Goal: Transaction & Acquisition: Purchase product/service

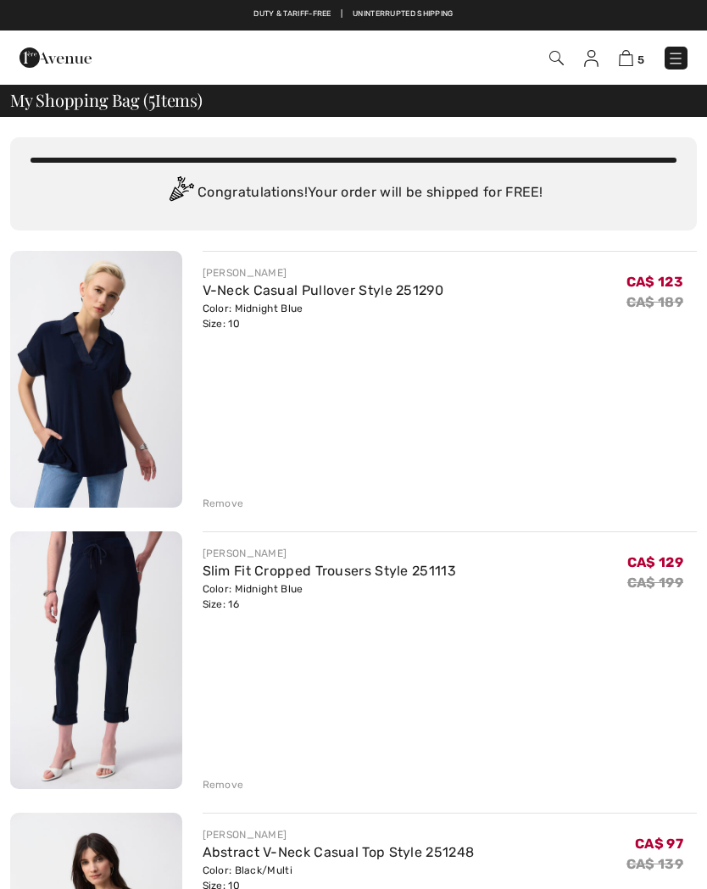
click at [223, 498] on div "Remove" at bounding box center [224, 503] width 42 height 15
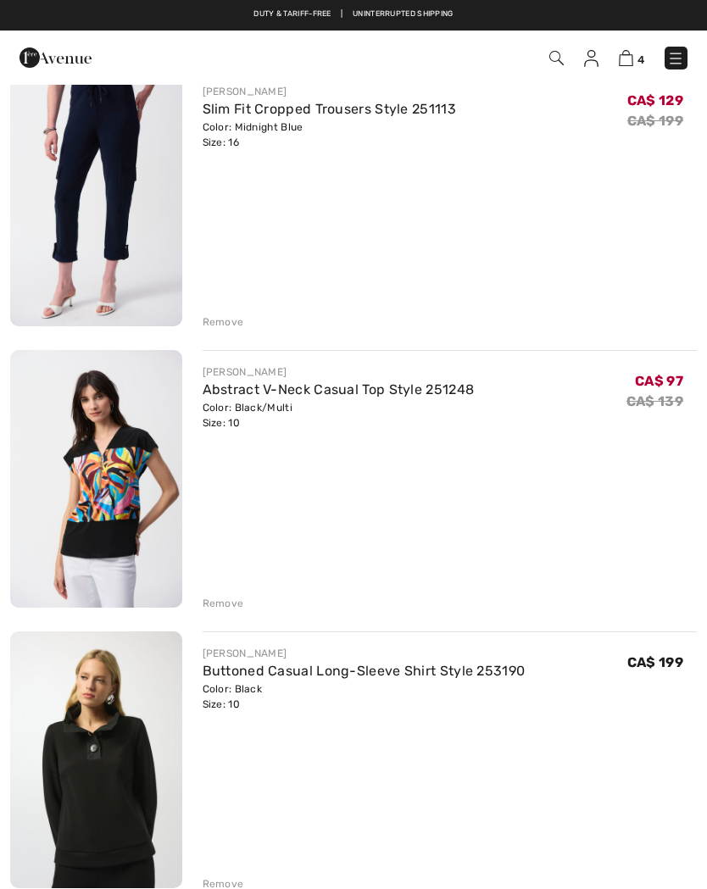
scroll to position [179, 0]
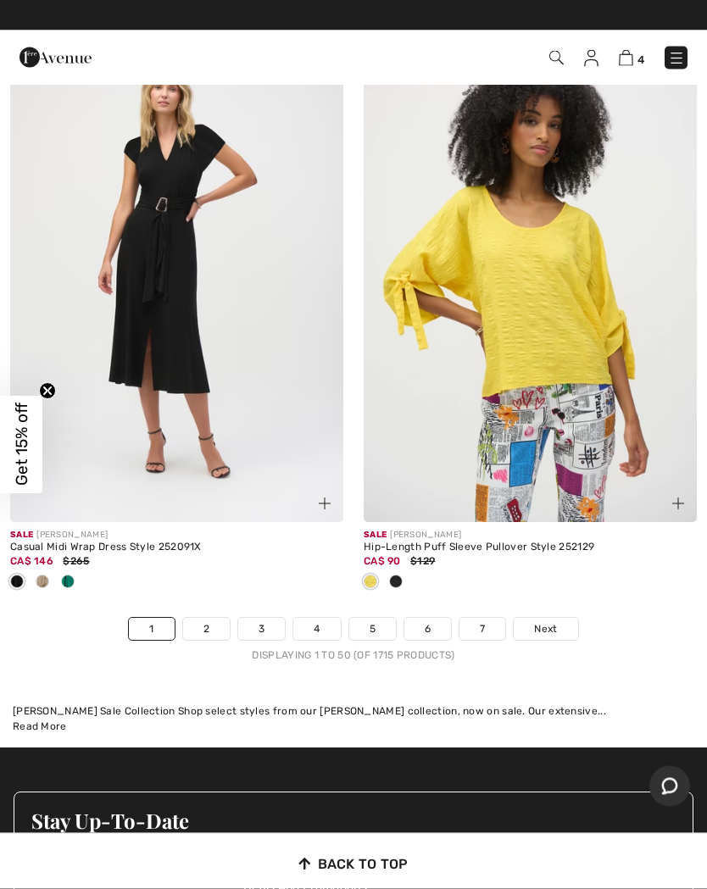
scroll to position [14963, 0]
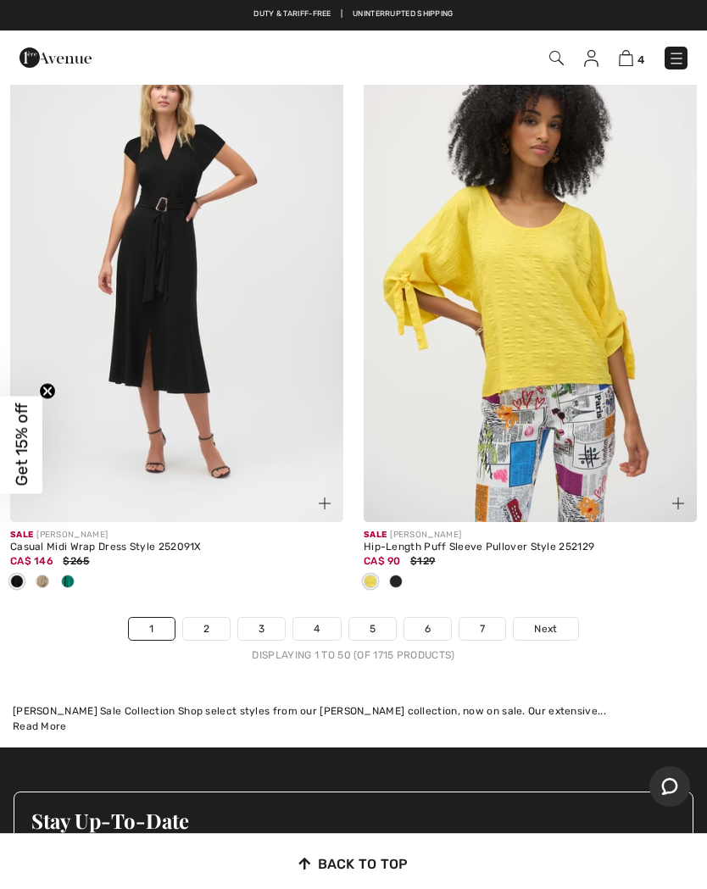
click at [545, 621] on span "Next" at bounding box center [545, 628] width 23 height 15
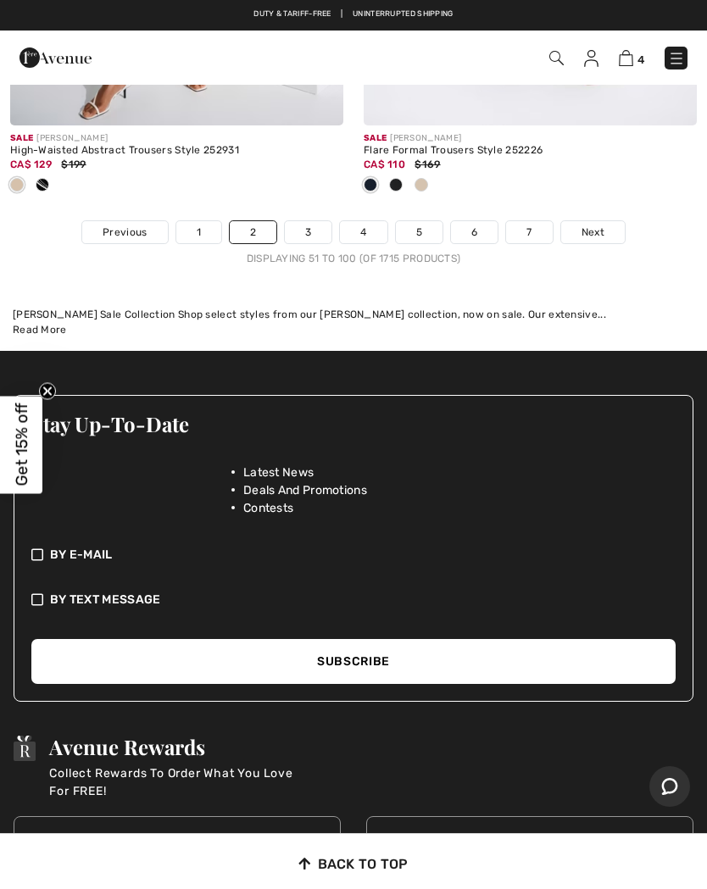
scroll to position [15649, 0]
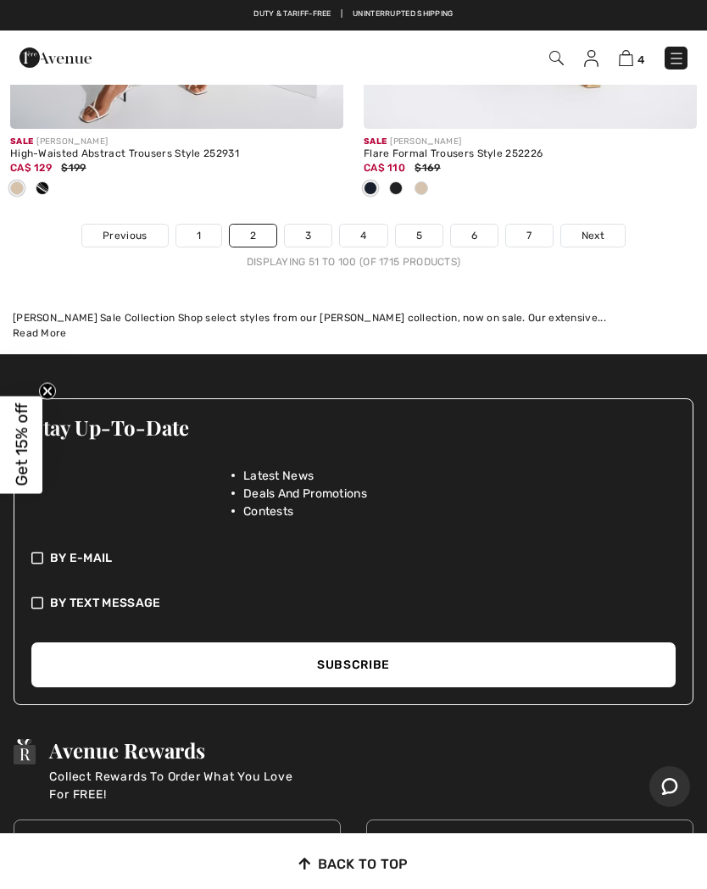
click at [576, 225] on link "Next" at bounding box center [593, 236] width 64 height 22
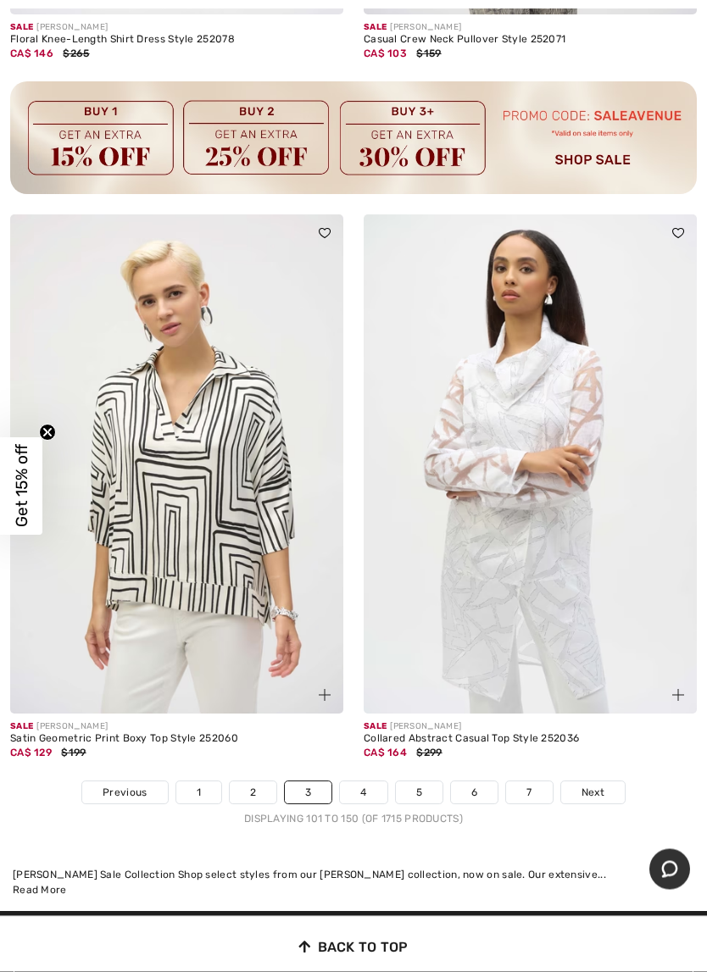
scroll to position [14715, 0]
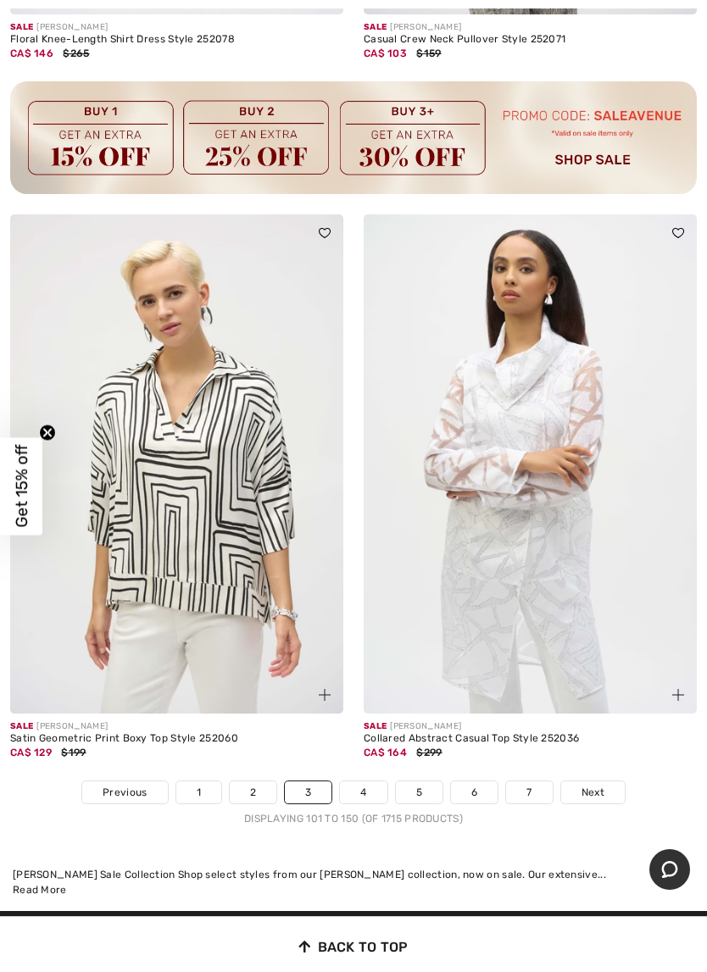
click at [594, 785] on span "Next" at bounding box center [593, 792] width 23 height 15
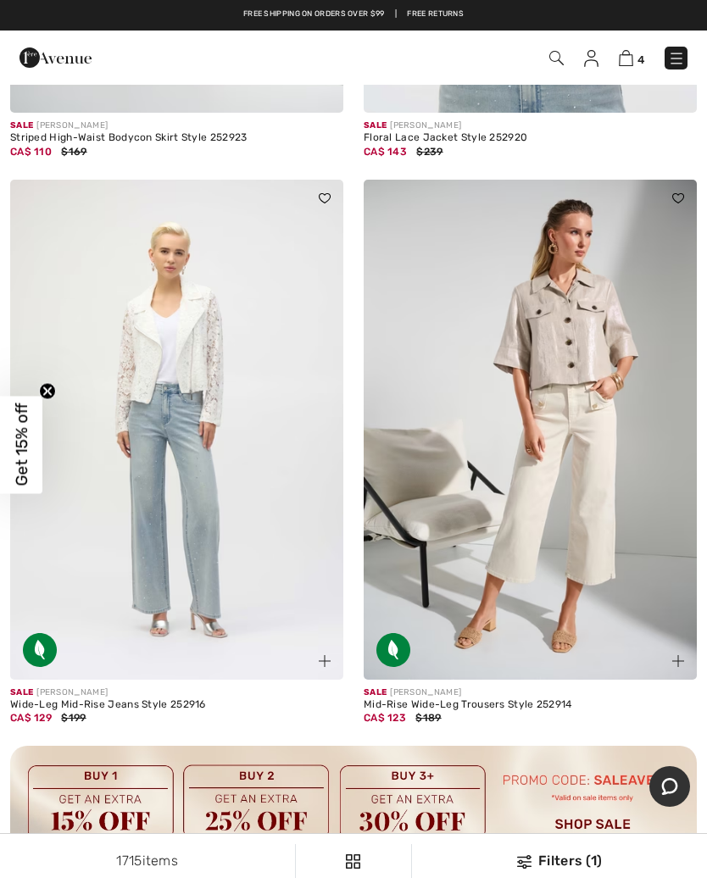
scroll to position [10430, 0]
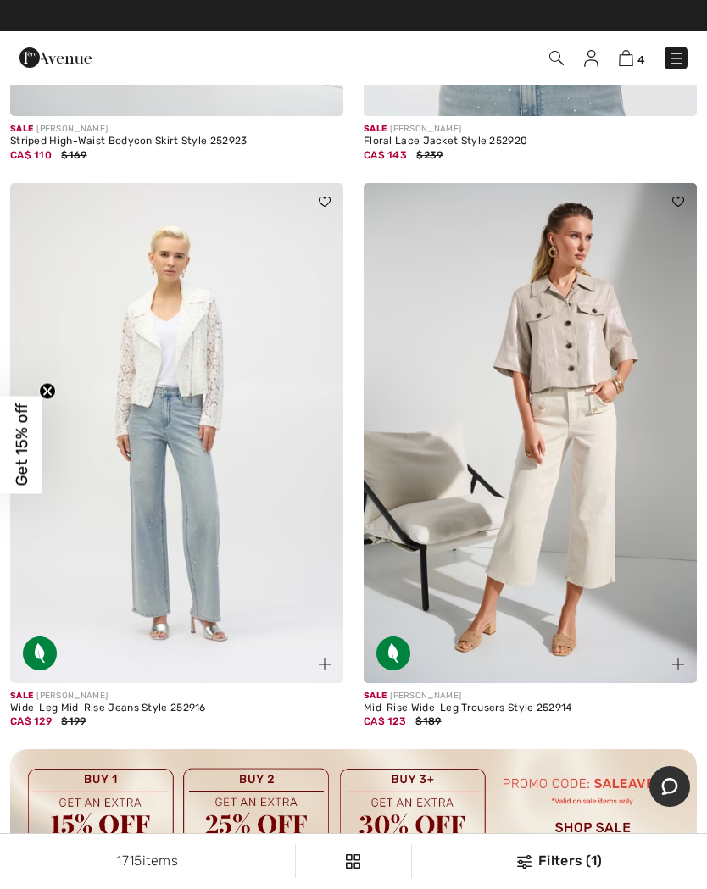
click at [576, 488] on img at bounding box center [530, 433] width 333 height 500
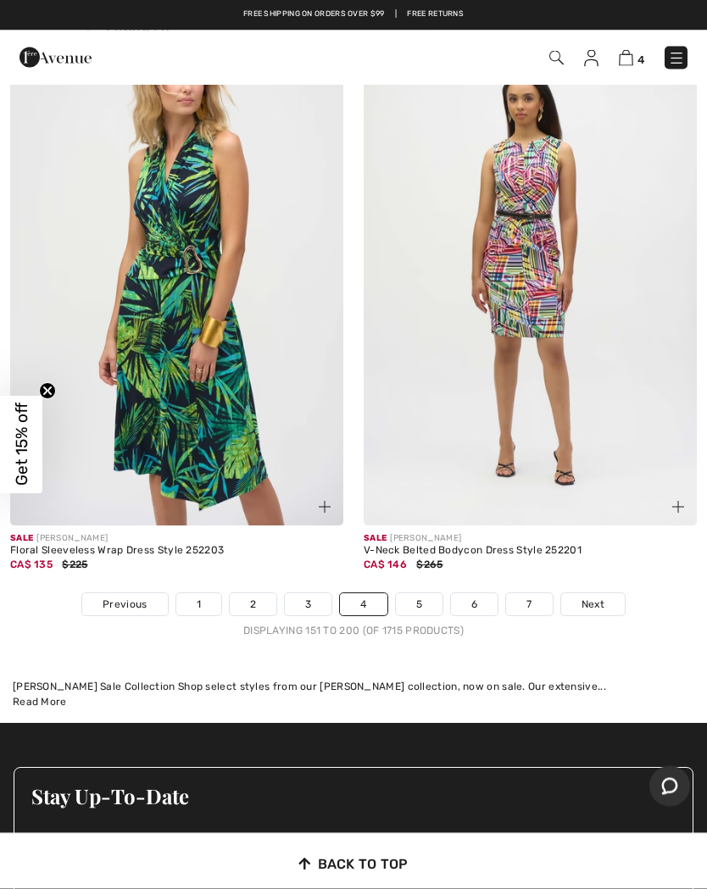
scroll to position [14848, 0]
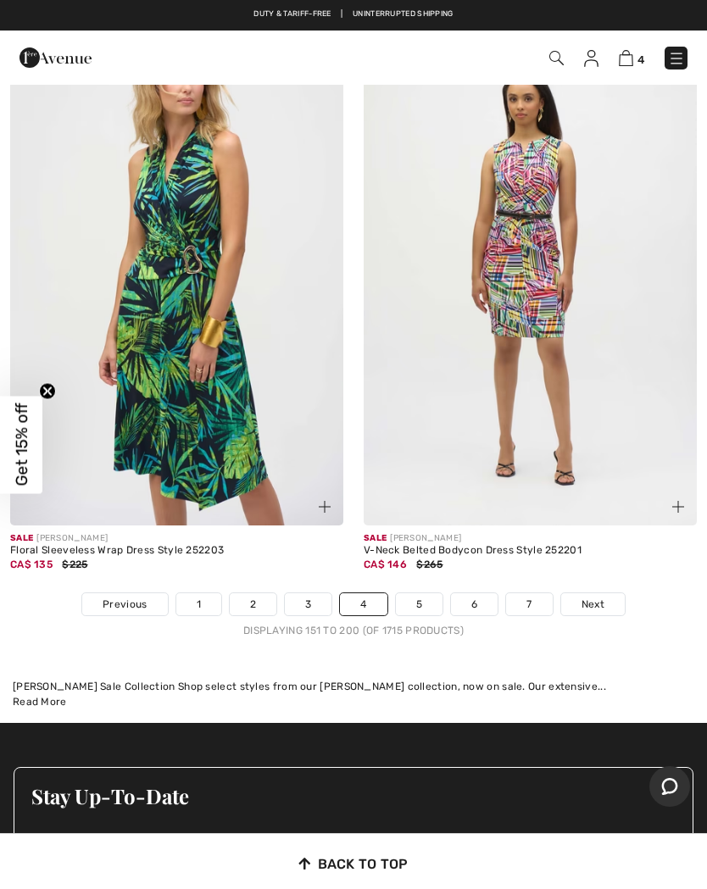
click at [416, 593] on link "5" at bounding box center [419, 604] width 47 height 22
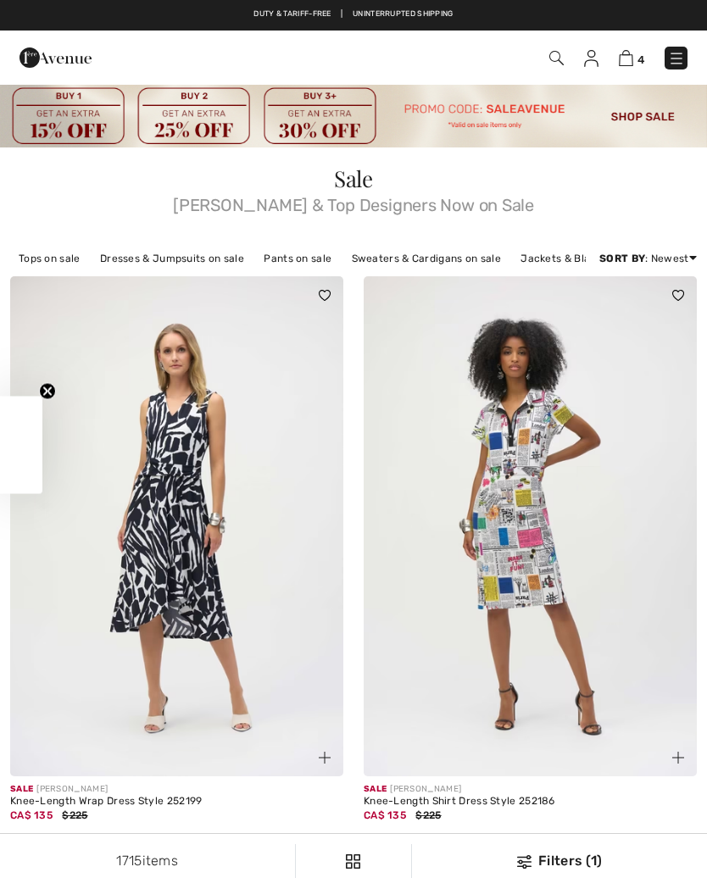
checkbox input "true"
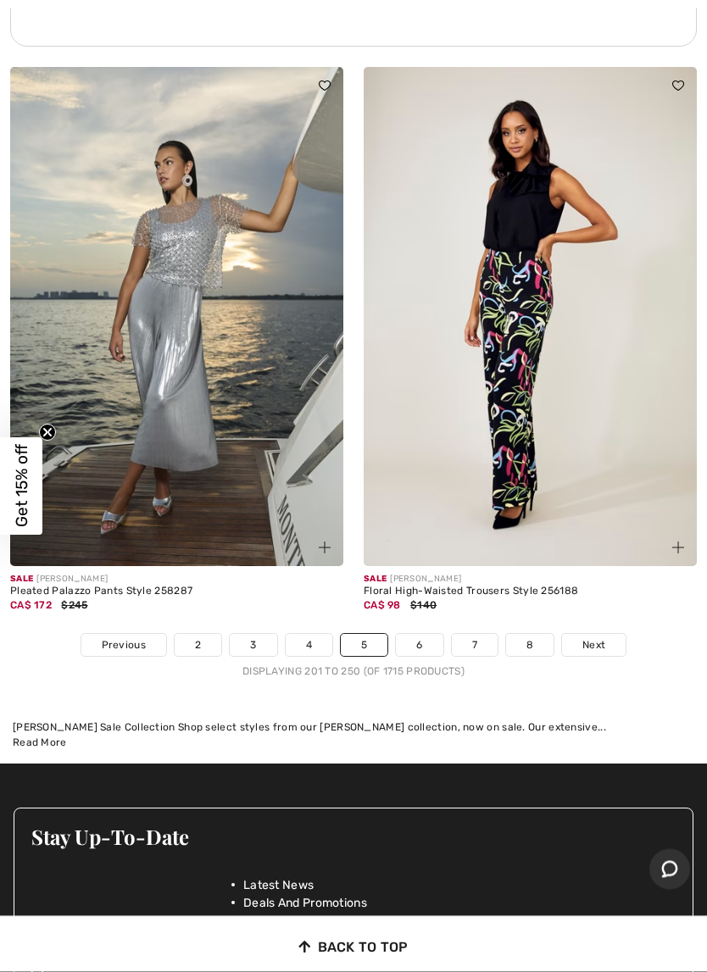
scroll to position [14960, 0]
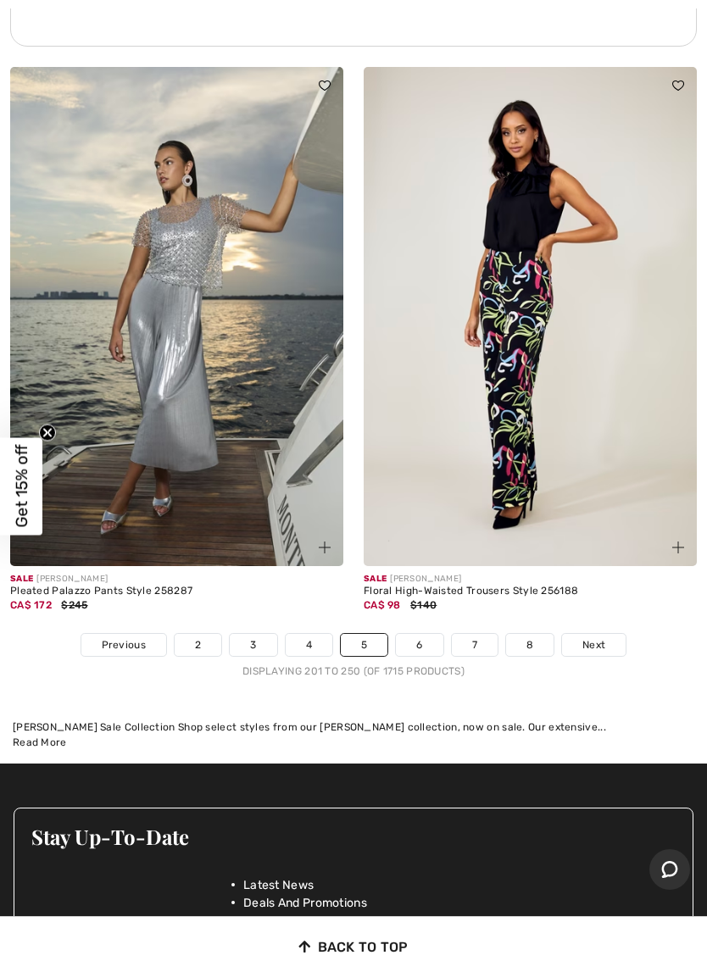
click at [598, 638] on span "Next" at bounding box center [593, 645] width 23 height 15
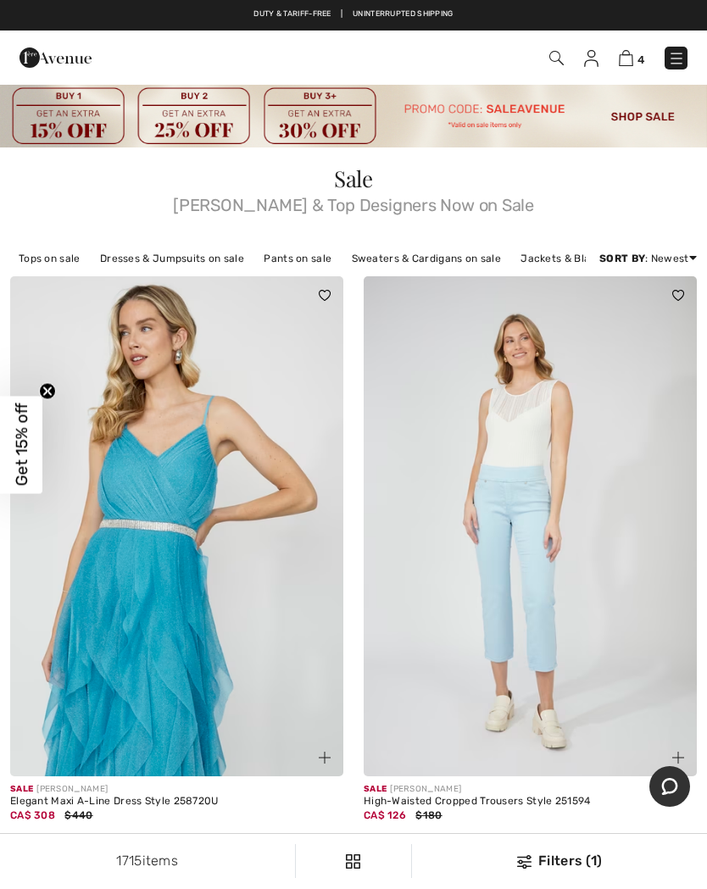
click at [531, 253] on link "Jackets & Blazers on sale" at bounding box center [585, 259] width 147 height 22
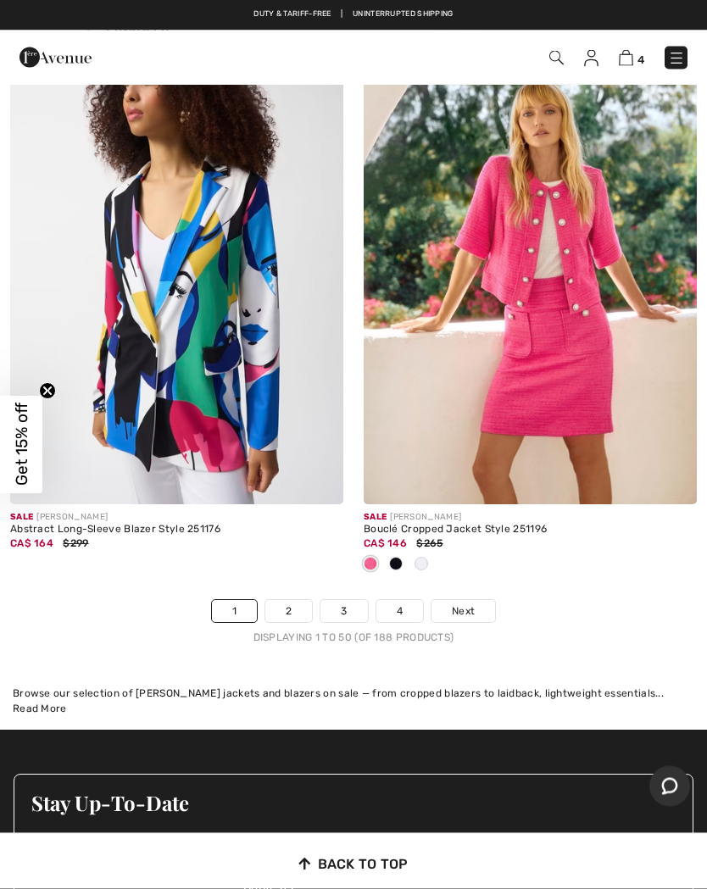
scroll to position [15111, 0]
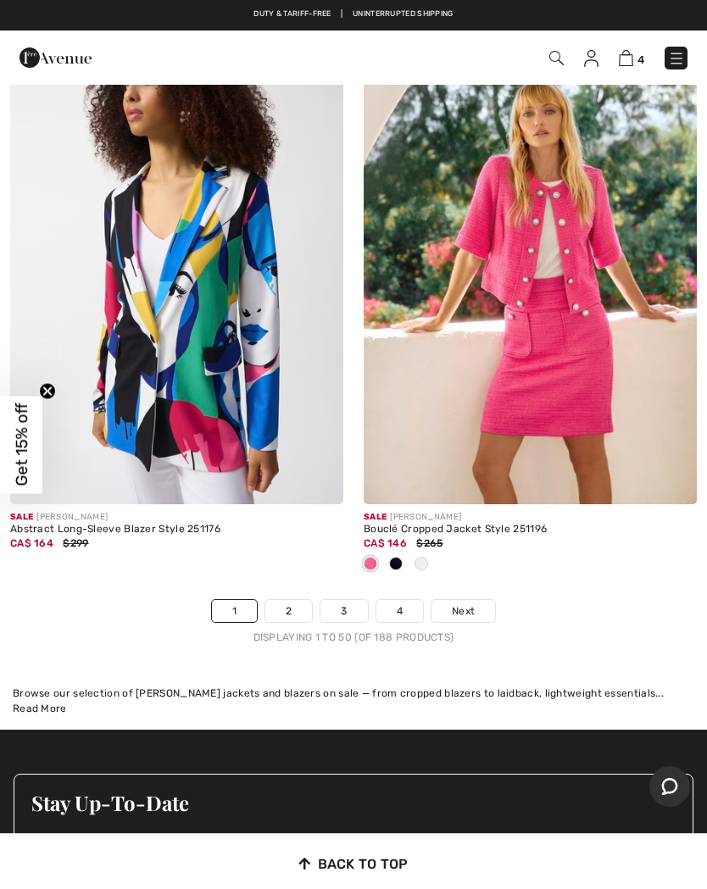
click at [472, 604] on span "Next" at bounding box center [463, 611] width 23 height 15
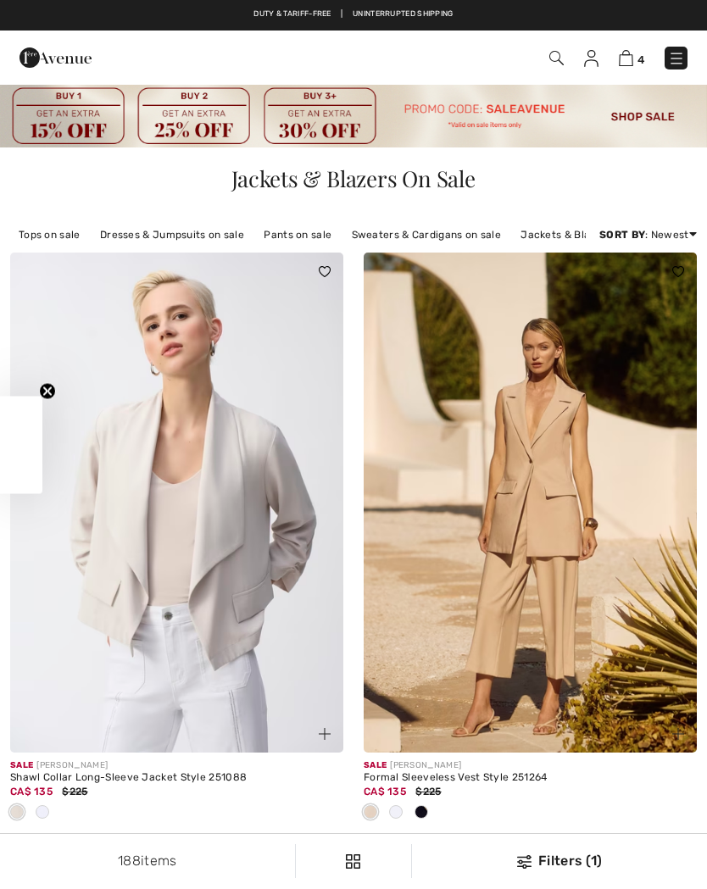
checkbox input "true"
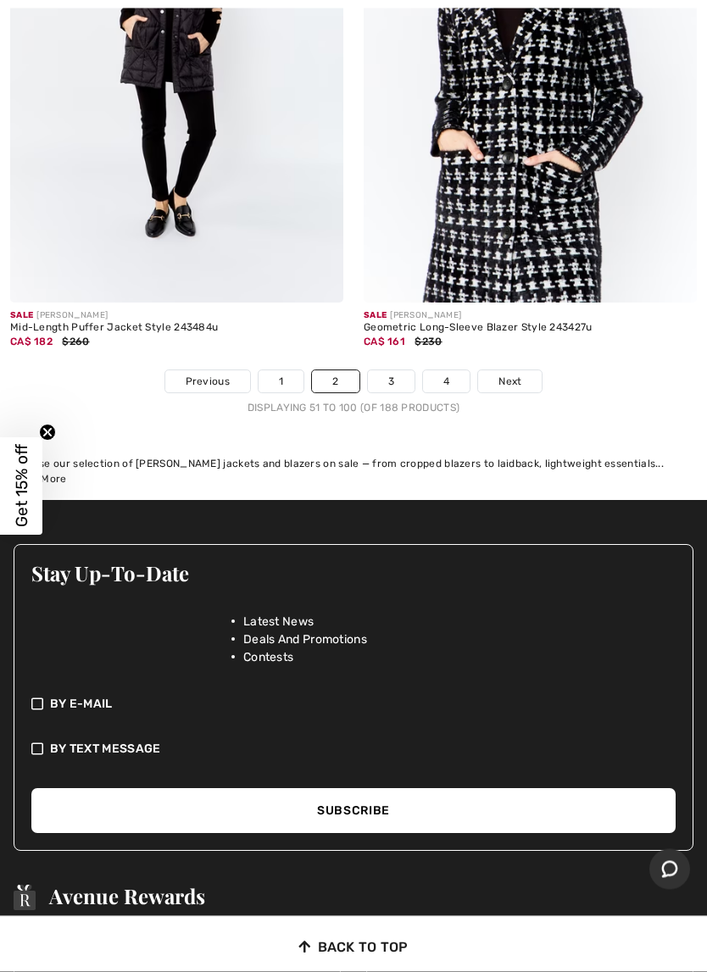
scroll to position [15075, 0]
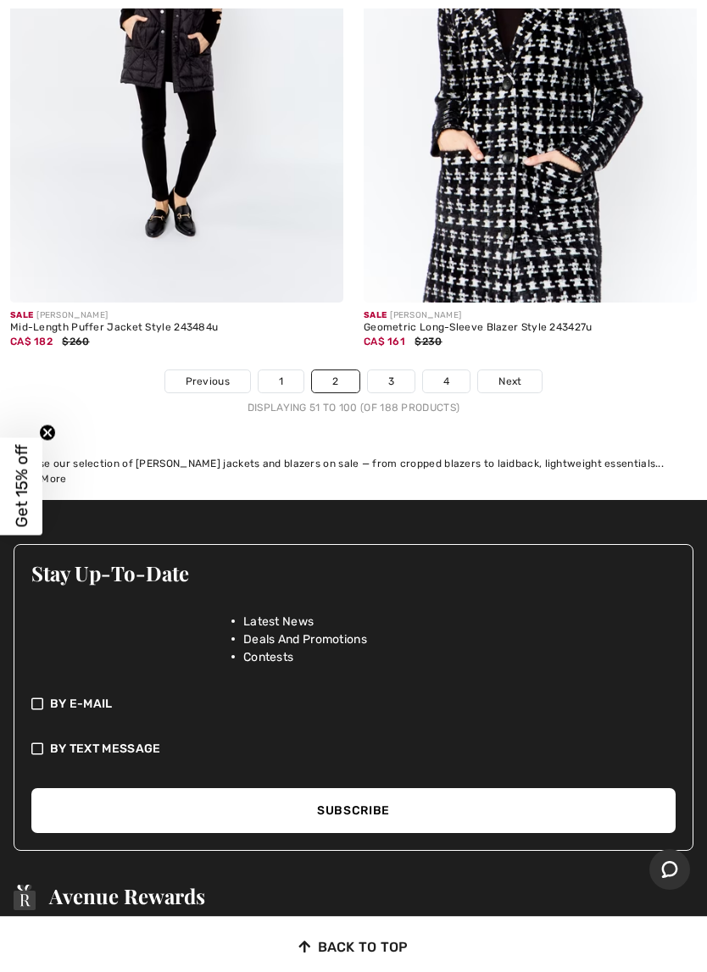
click at [512, 374] on span "Next" at bounding box center [509, 381] width 23 height 15
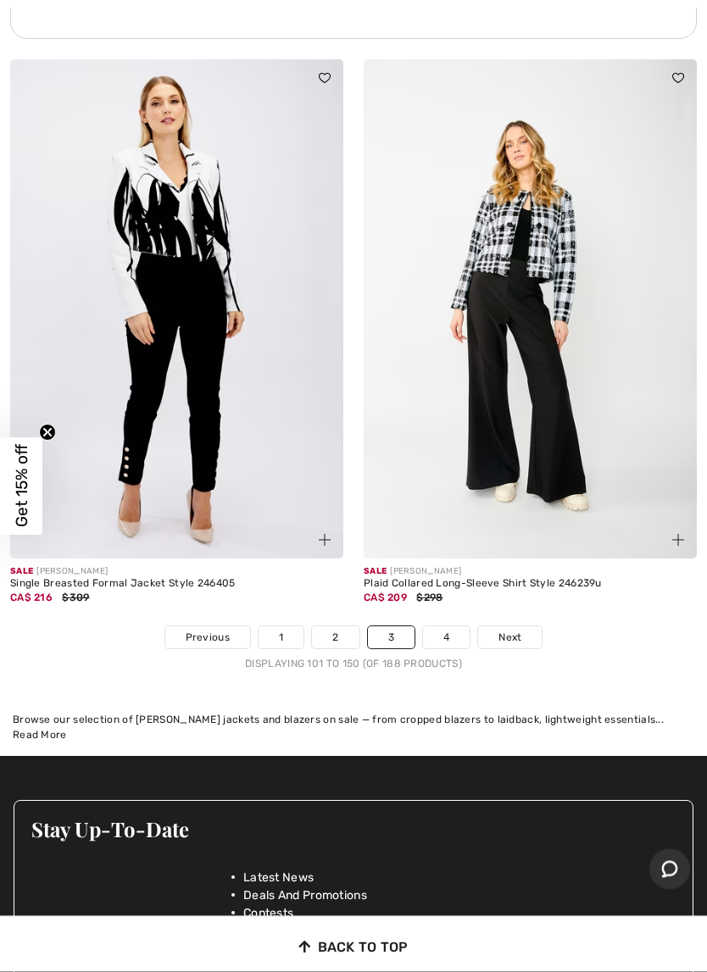
scroll to position [14748, 0]
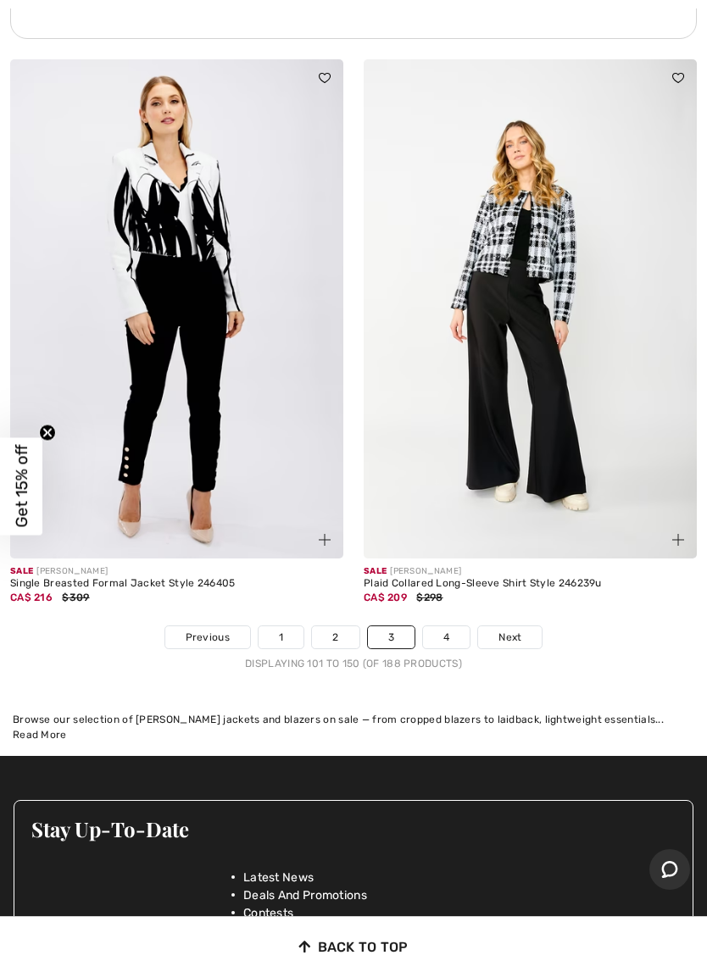
click at [515, 630] on span "Next" at bounding box center [509, 637] width 23 height 15
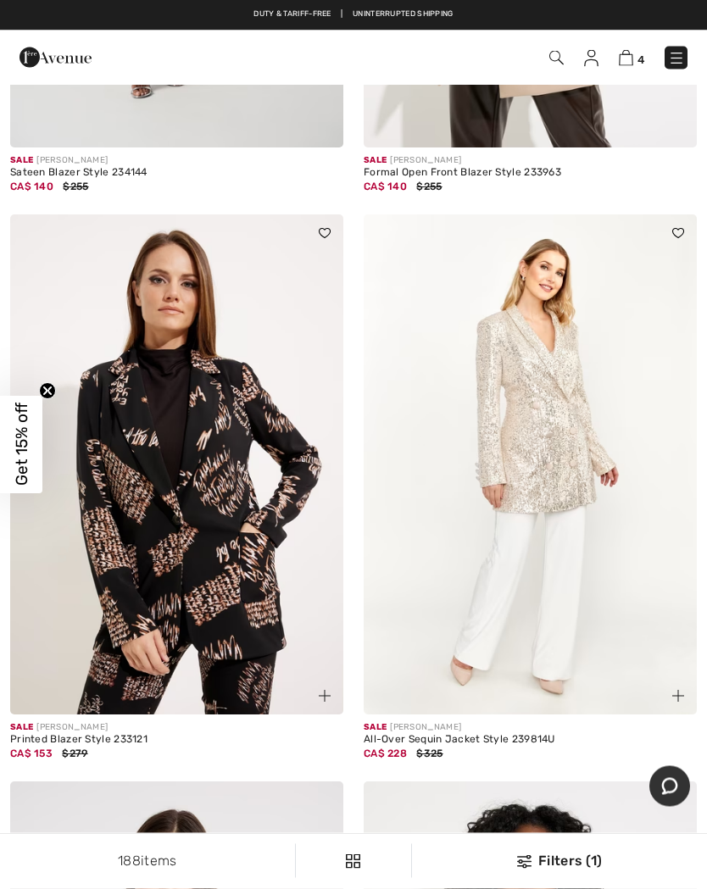
scroll to position [8746, 0]
click at [540, 58] on span "4" at bounding box center [498, 58] width 379 height 23
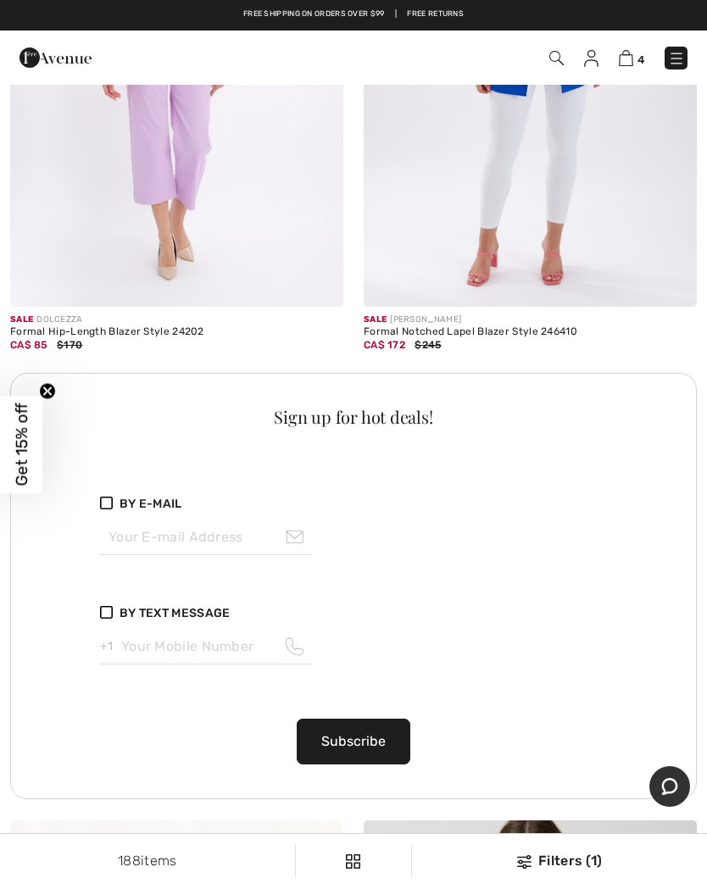
scroll to position [6975, 0]
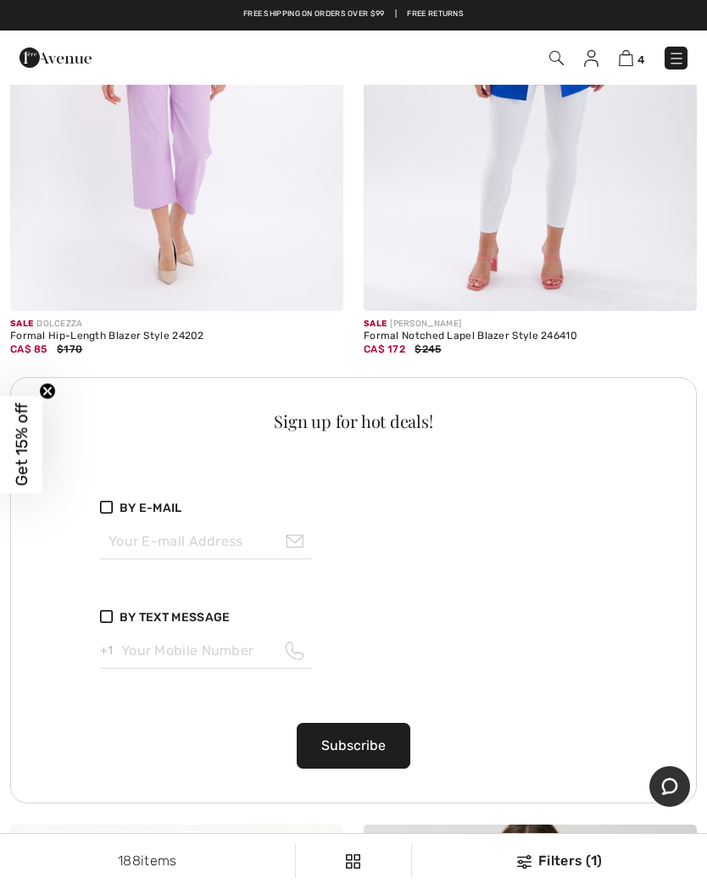
click at [546, 53] on span "4" at bounding box center [498, 58] width 379 height 23
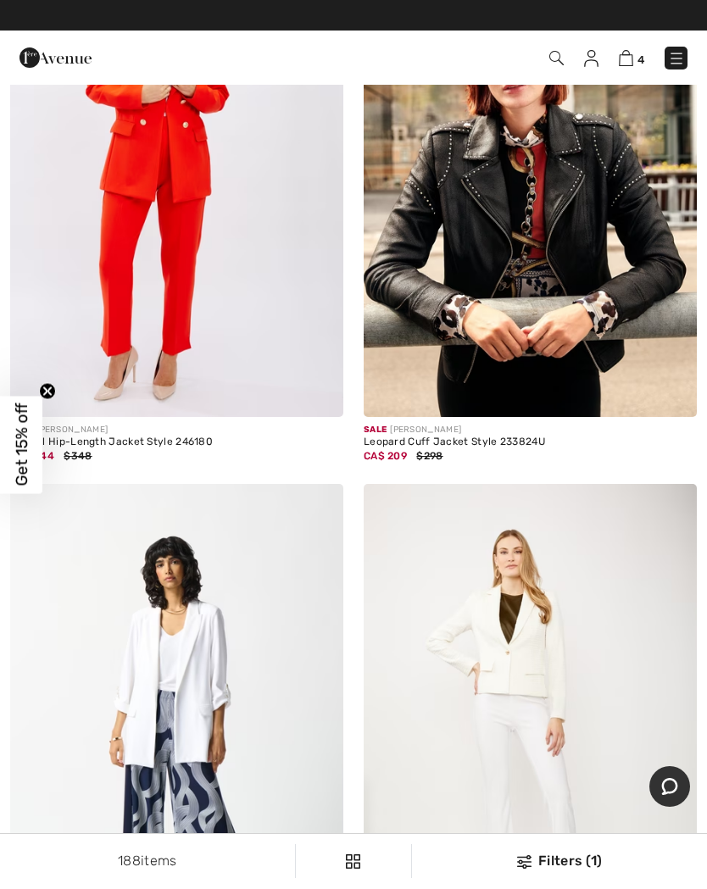
scroll to position [0, 0]
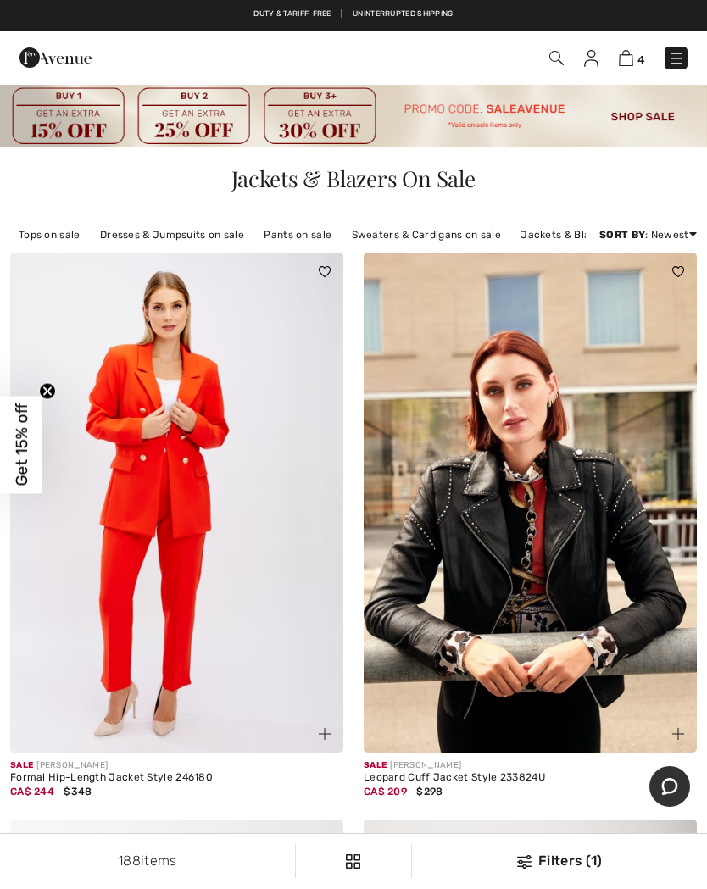
click at [537, 61] on span "4" at bounding box center [498, 58] width 379 height 23
click at [546, 52] on span "4" at bounding box center [498, 58] width 379 height 23
click at [589, 365] on link "Newest" at bounding box center [628, 356] width 110 height 25
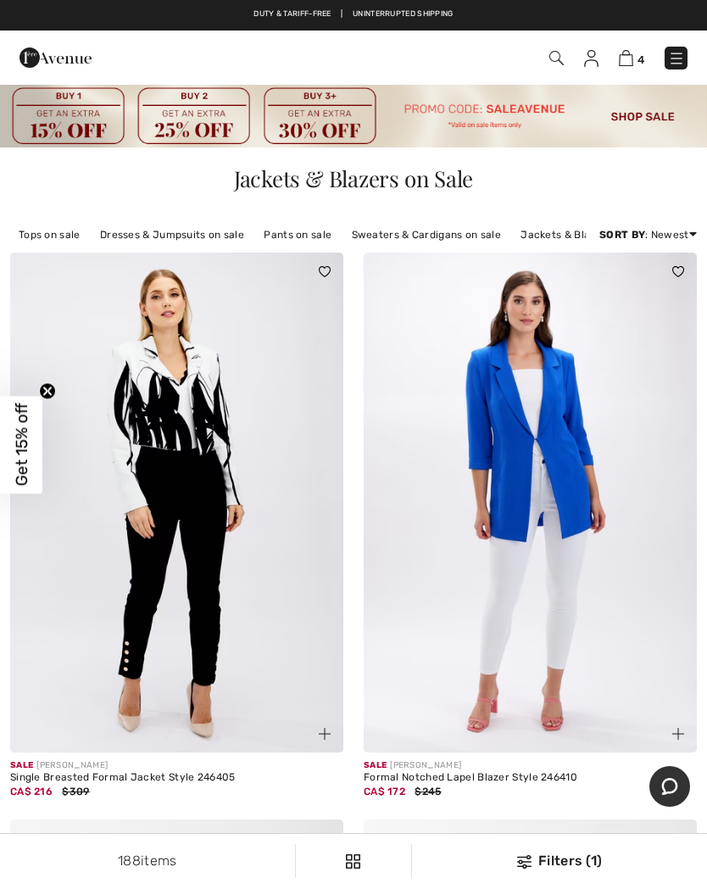
click at [549, 58] on img at bounding box center [556, 58] width 14 height 14
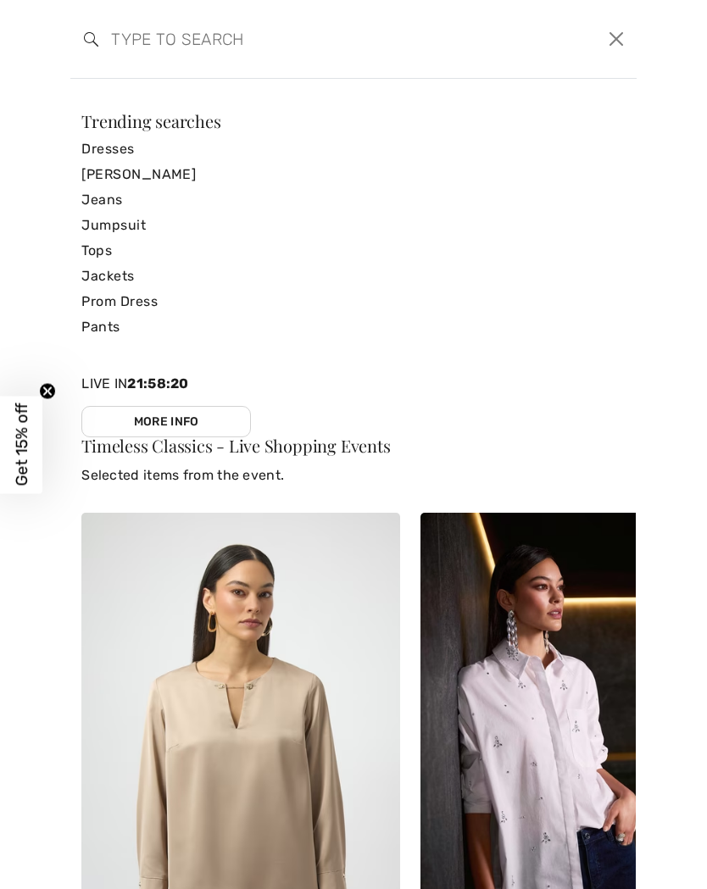
click at [123, 36] on input "search" at bounding box center [292, 39] width 389 height 51
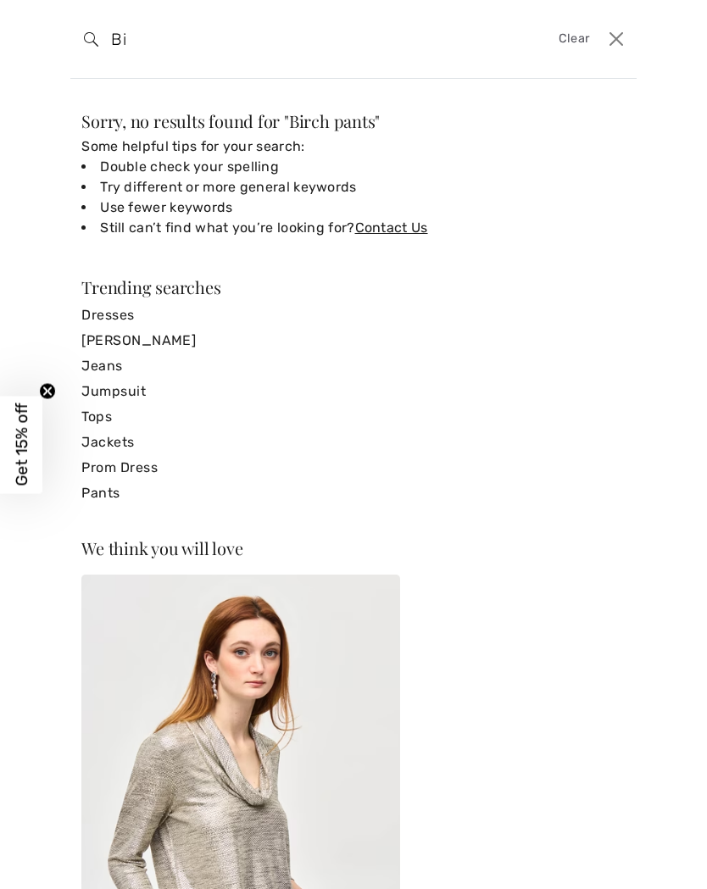
type input "B"
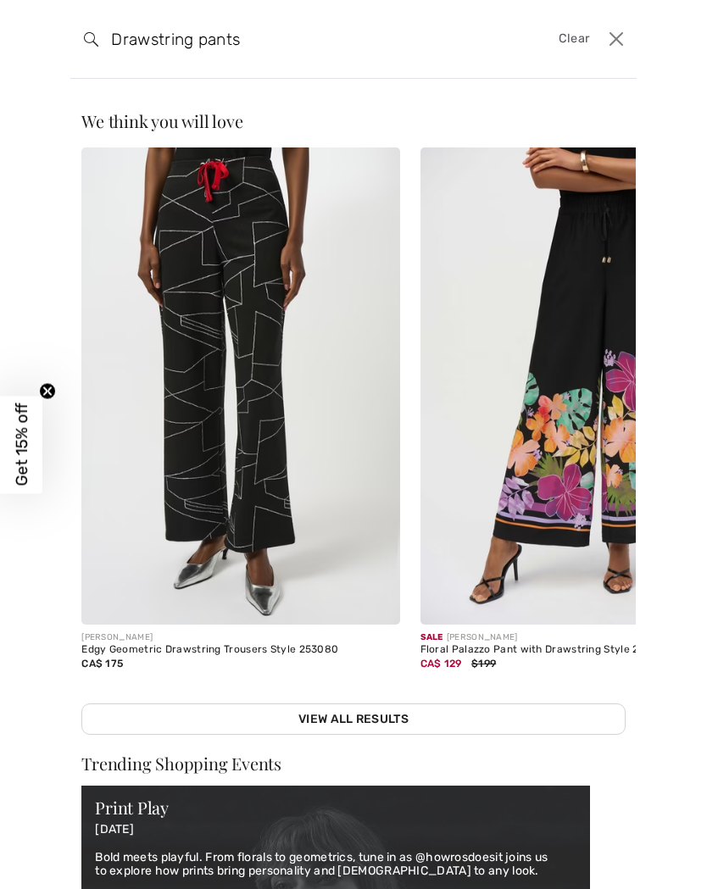
type input "Drawstring pants"
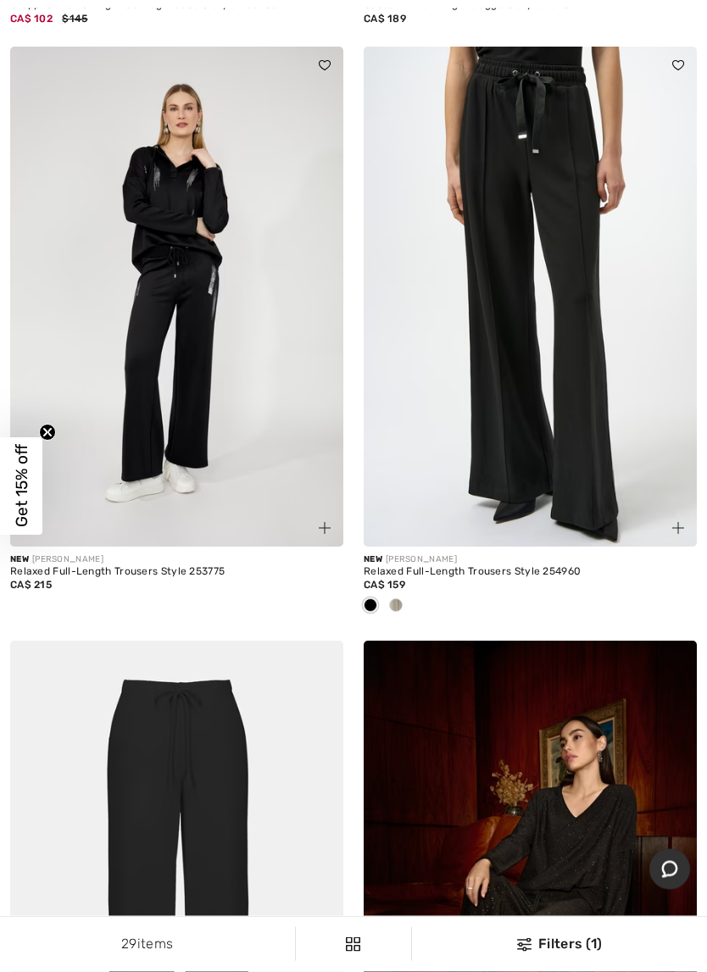
scroll to position [1349, 0]
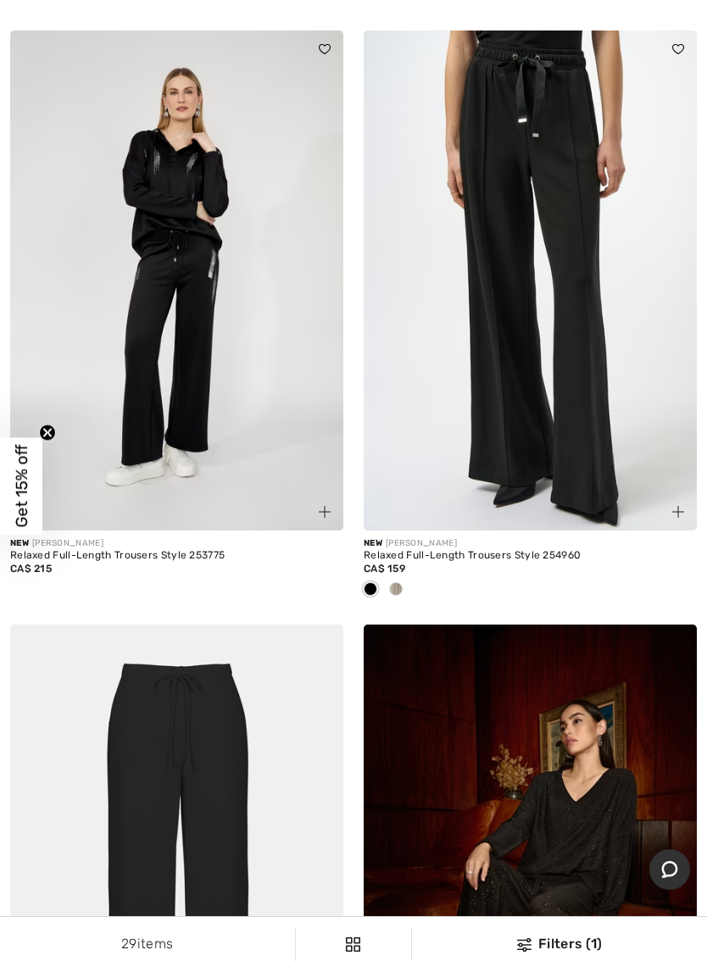
click at [548, 340] on img at bounding box center [530, 281] width 333 height 500
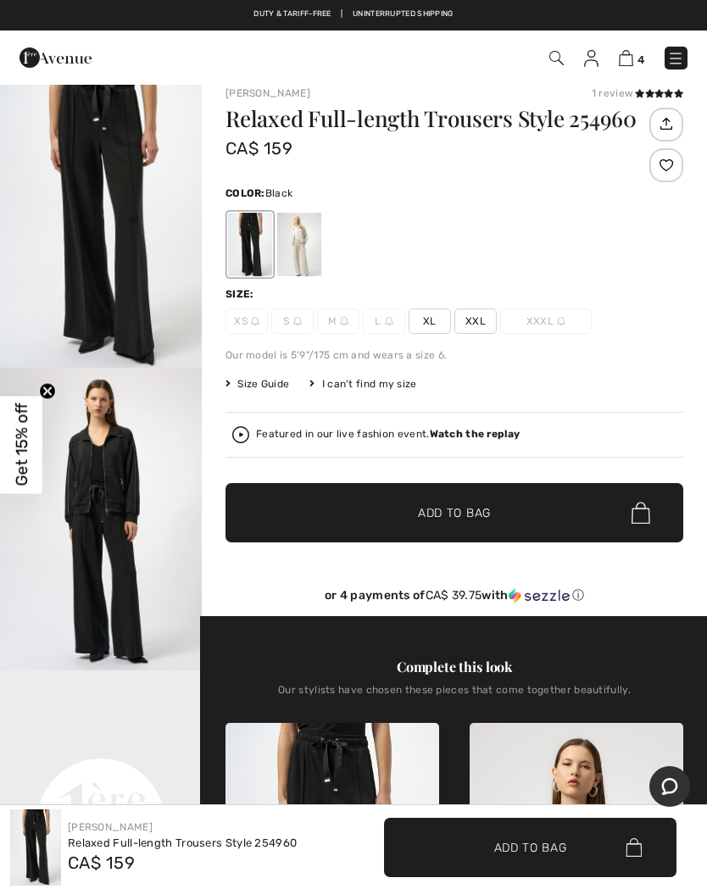
scroll to position [17, 0]
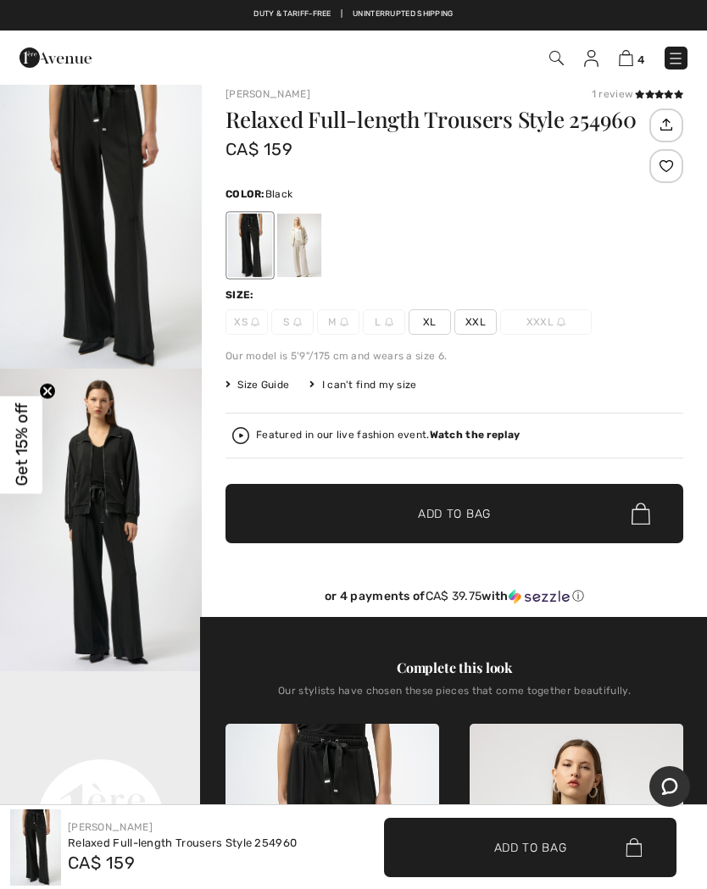
click at [244, 384] on span "Size Guide" at bounding box center [258, 384] width 64 height 15
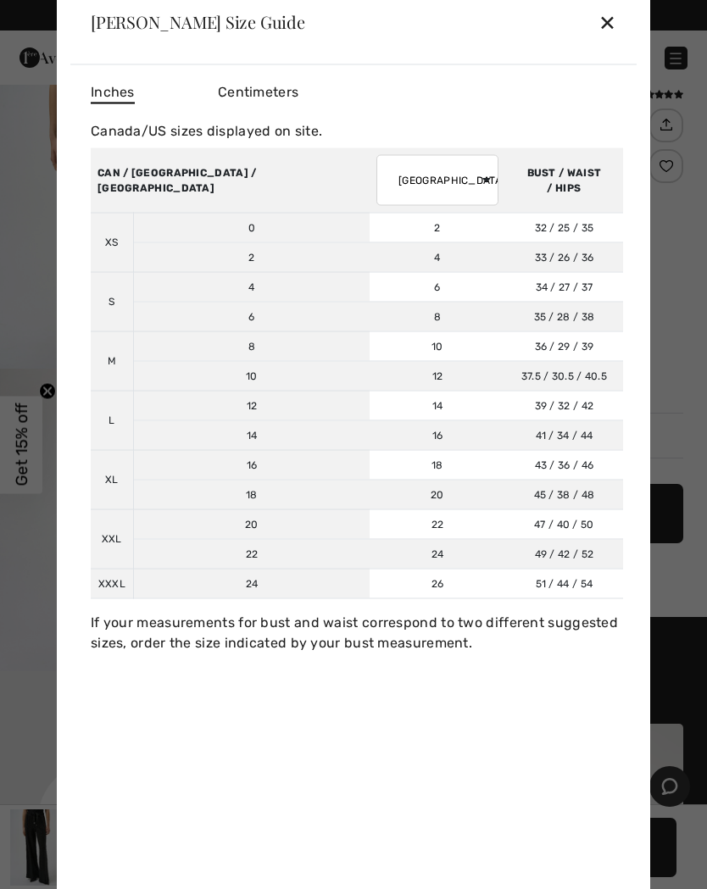
click at [600, 26] on div "✕" at bounding box center [608, 22] width 18 height 36
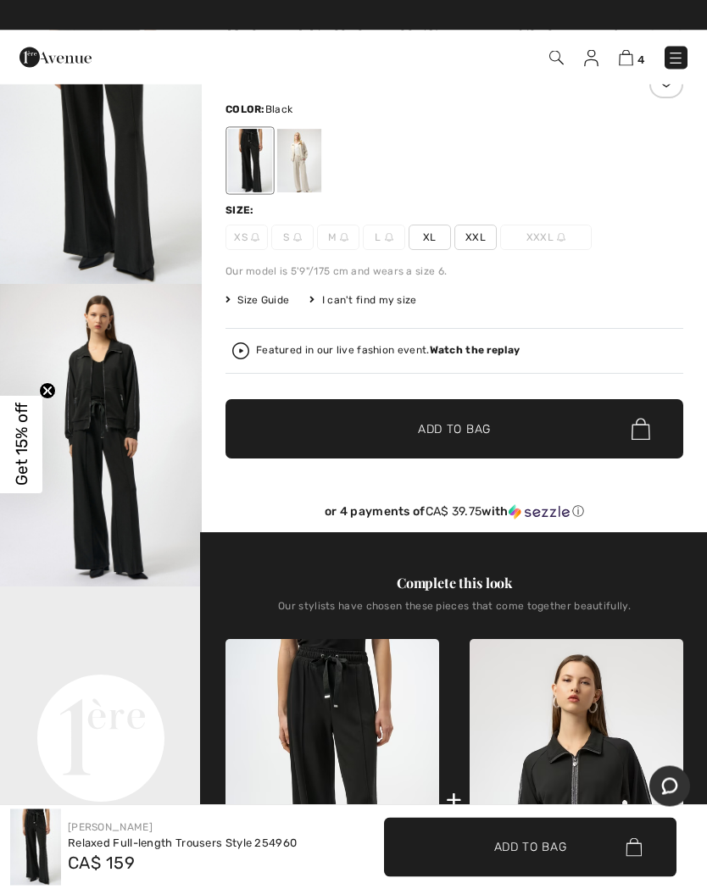
scroll to position [0, 0]
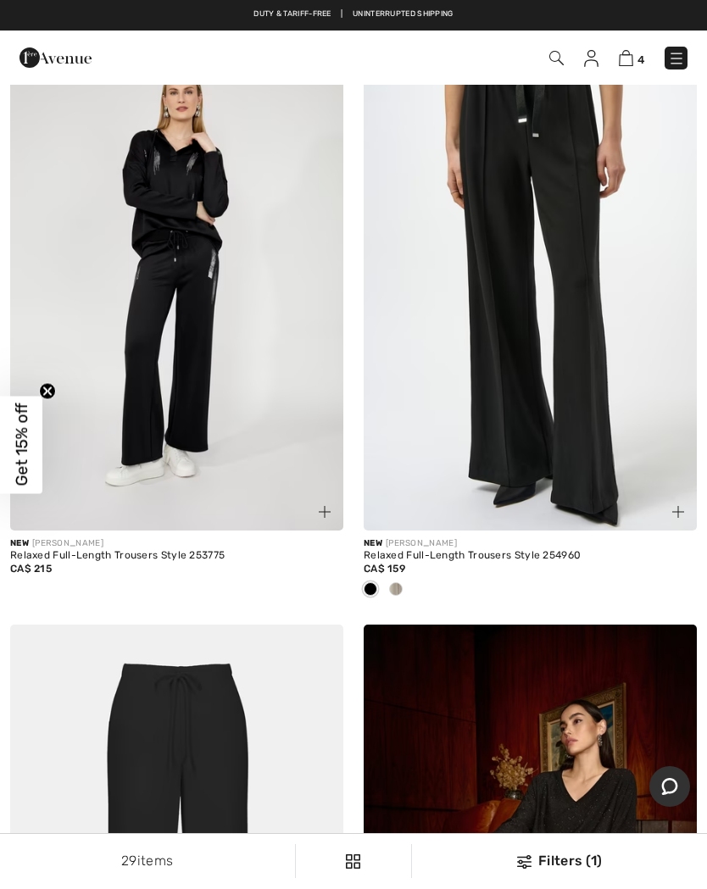
click at [159, 354] on img at bounding box center [176, 281] width 333 height 500
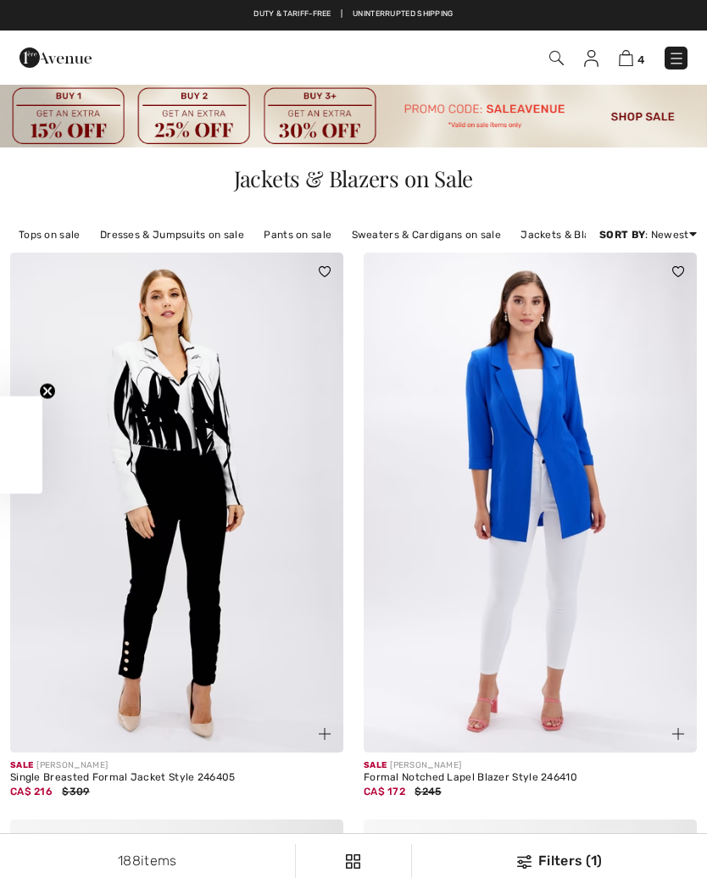
checkbox input "true"
